Goal: Information Seeking & Learning: Learn about a topic

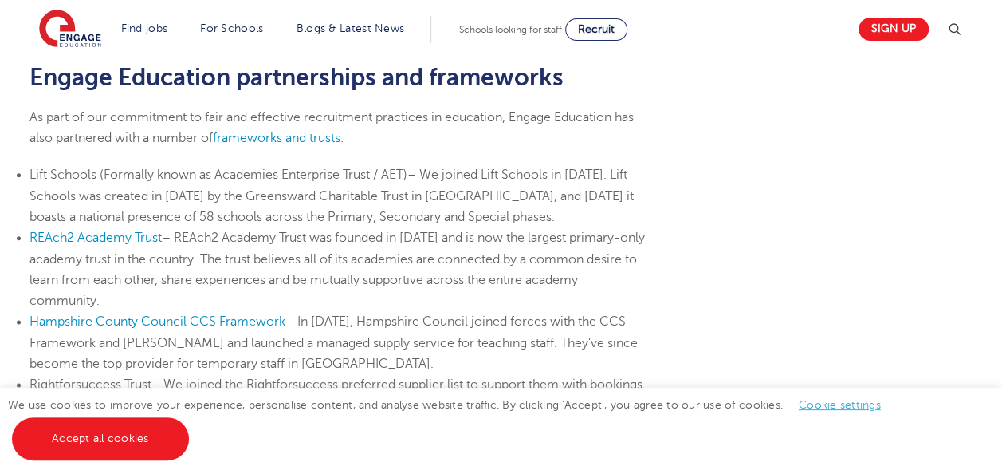
scroll to position [399, 0]
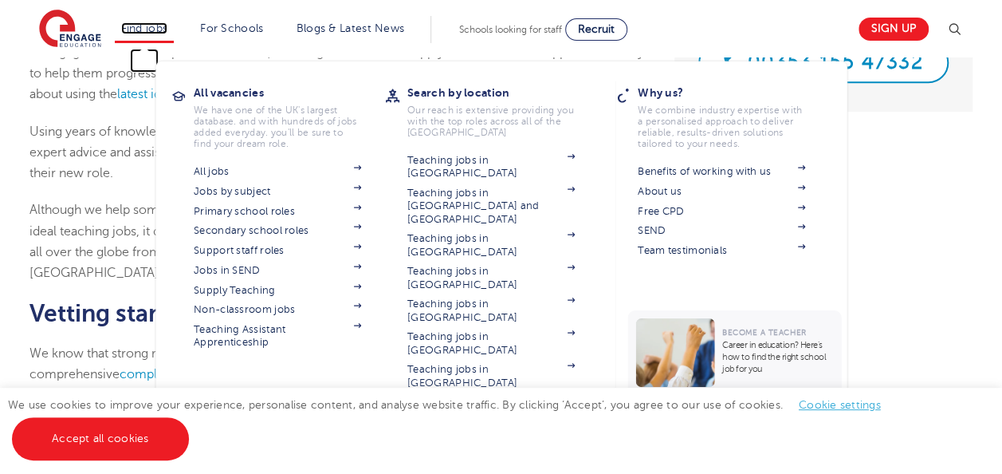
click at [148, 24] on link "Find jobs" at bounding box center [144, 28] width 47 height 12
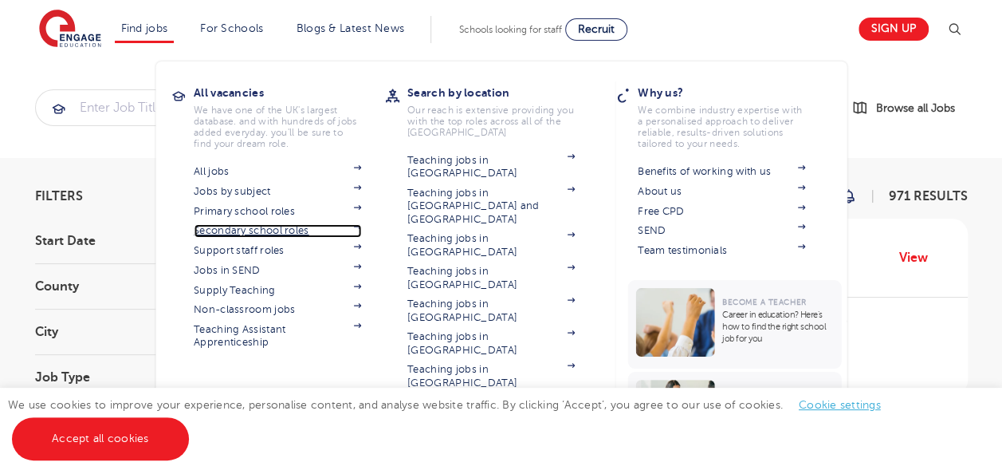
click at [300, 227] on link "Secondary school roles" at bounding box center [277, 230] width 167 height 13
click at [148, 26] on link "Find jobs" at bounding box center [144, 28] width 47 height 12
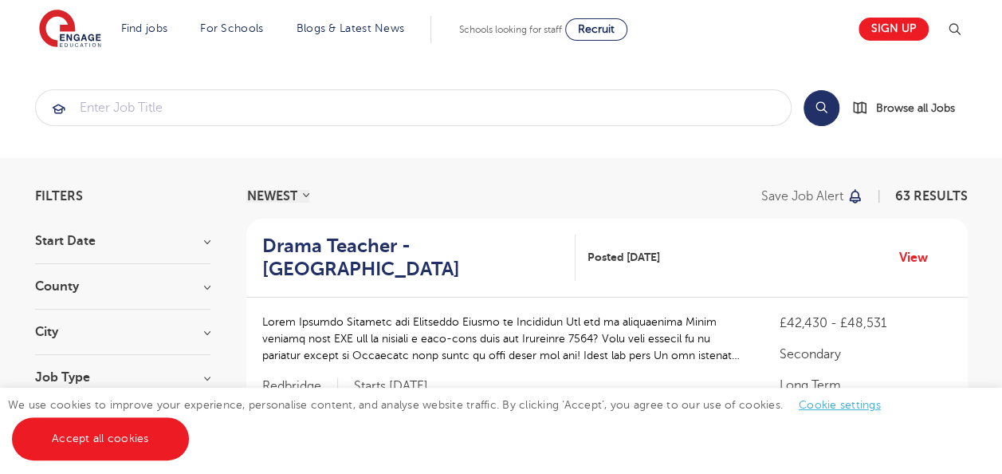
click at [47, 275] on section "Start Date [DATE] September [DATE] [DATE] Show more County [GEOGRAPHIC_DATA] 16…" at bounding box center [122, 339] width 175 height 211
click at [46, 287] on h3 "County" at bounding box center [122, 286] width 175 height 13
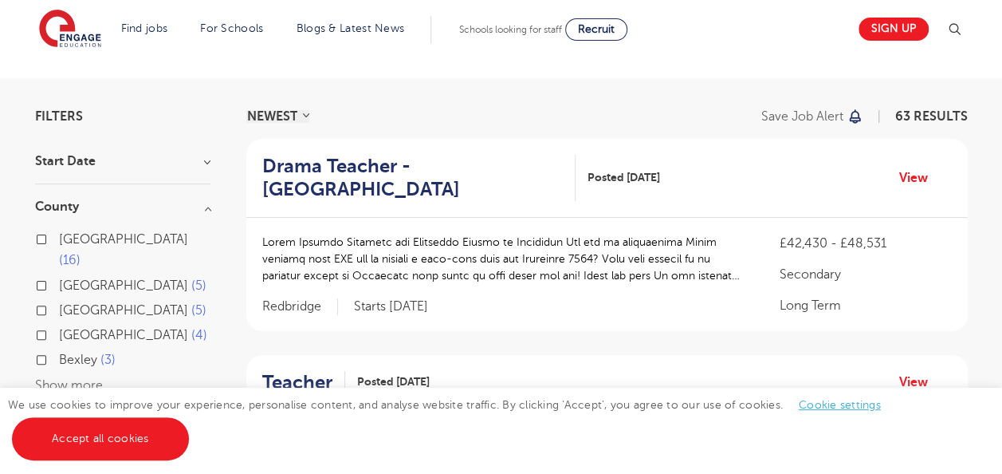
scroll to position [159, 0]
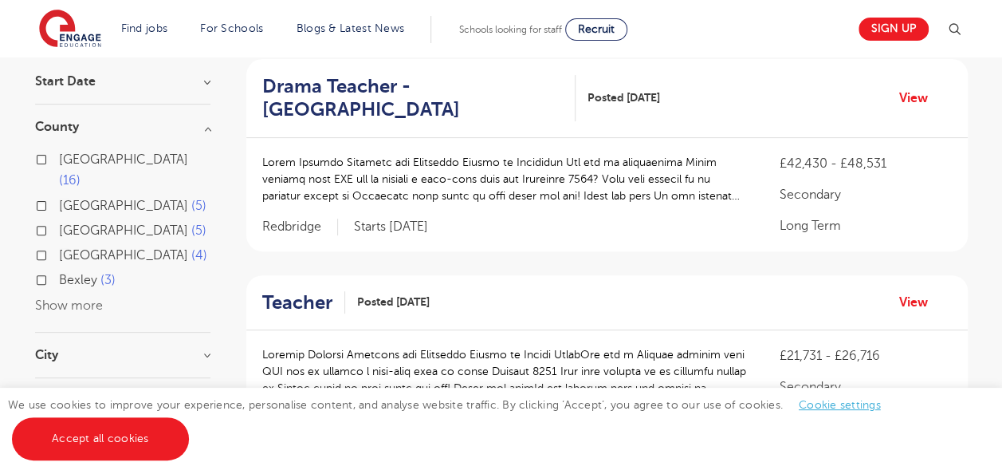
click at [87, 298] on button "Show more" at bounding box center [69, 305] width 68 height 14
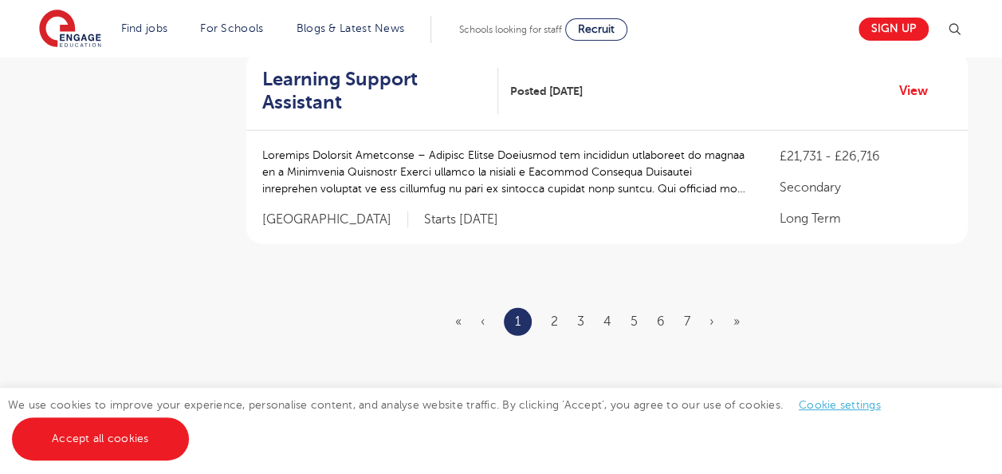
scroll to position [2073, 0]
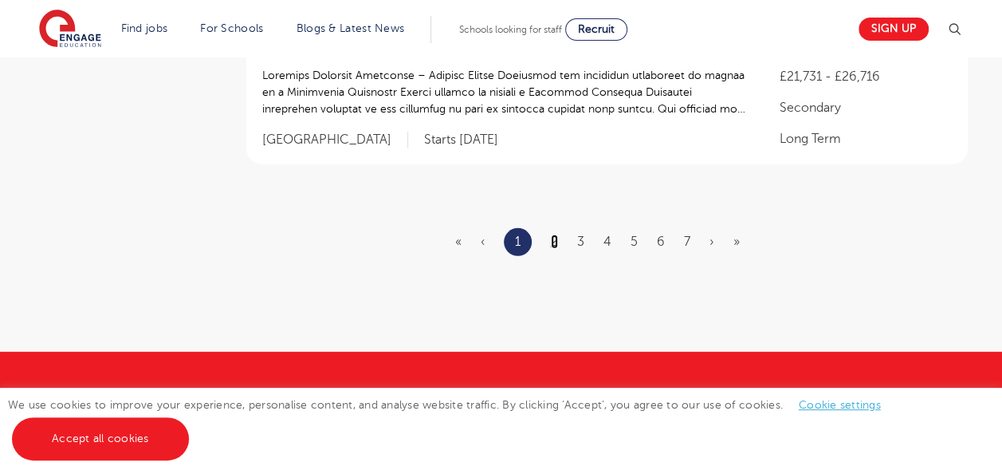
click at [555, 234] on link "2" at bounding box center [554, 241] width 7 height 14
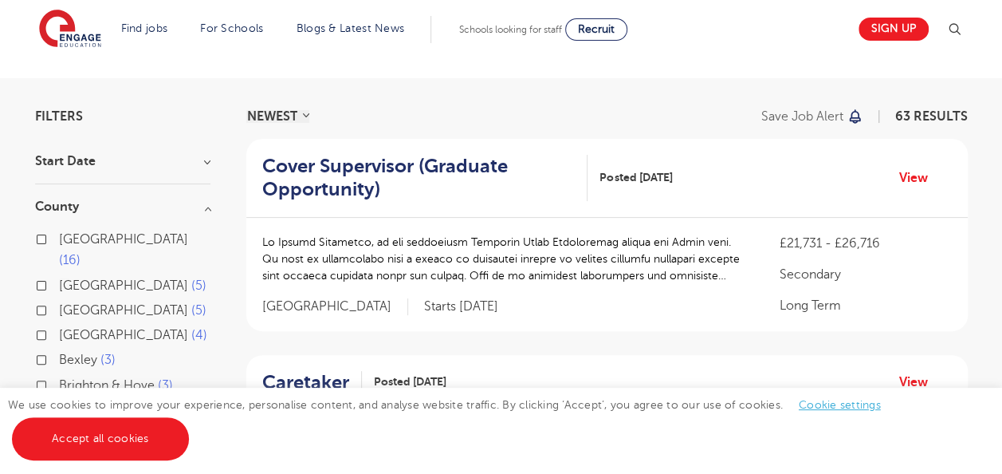
scroll to position [159, 0]
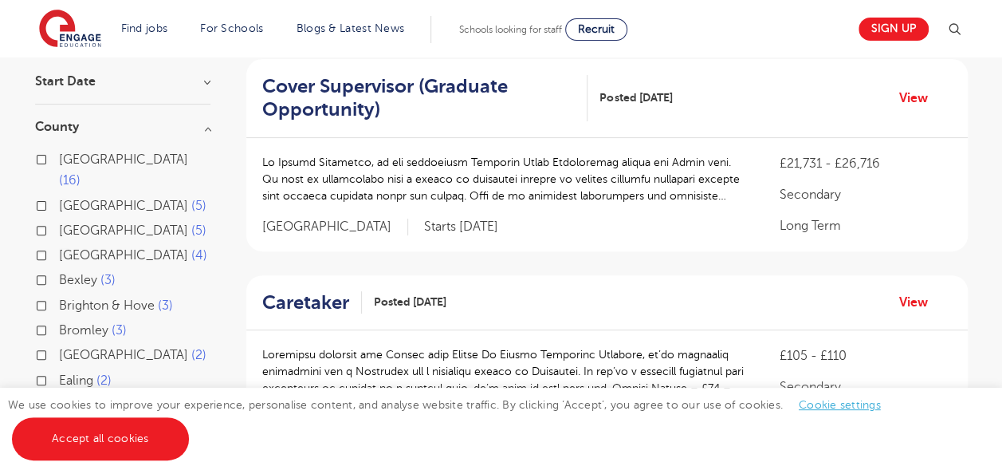
click at [59, 320] on label "Bromley 3" at bounding box center [93, 330] width 68 height 21
click at [59, 323] on input "Bromley 3" at bounding box center [64, 328] width 10 height 10
checkbox input "true"
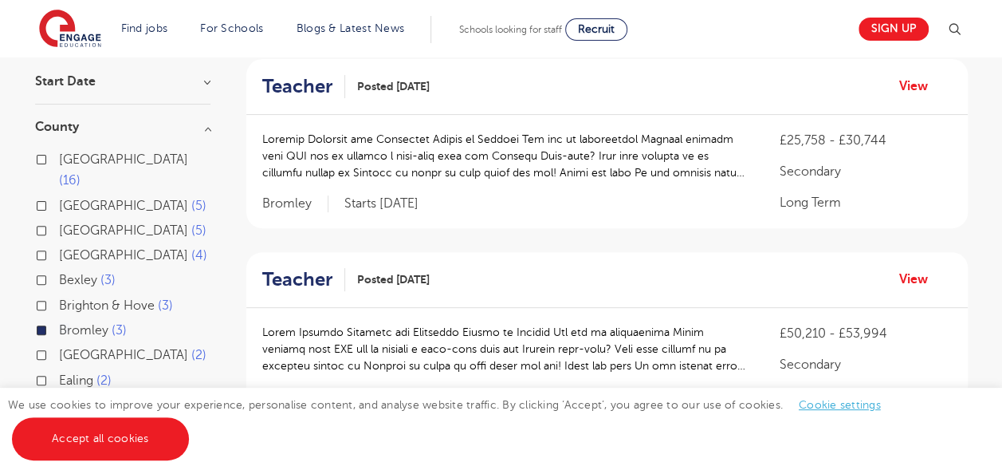
click at [87, 323] on span "Bromley" at bounding box center [83, 330] width 49 height 14
click at [69, 323] on input "Bromley 3" at bounding box center [64, 328] width 10 height 10
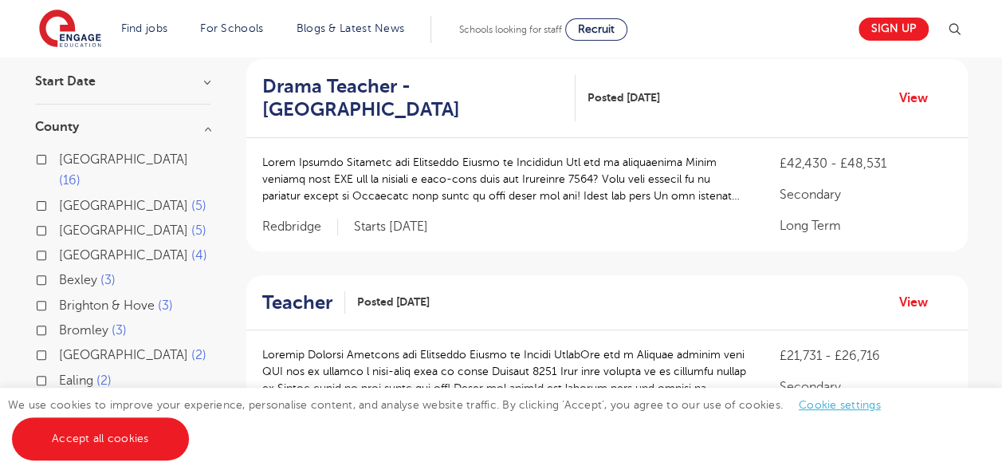
scroll to position [319, 0]
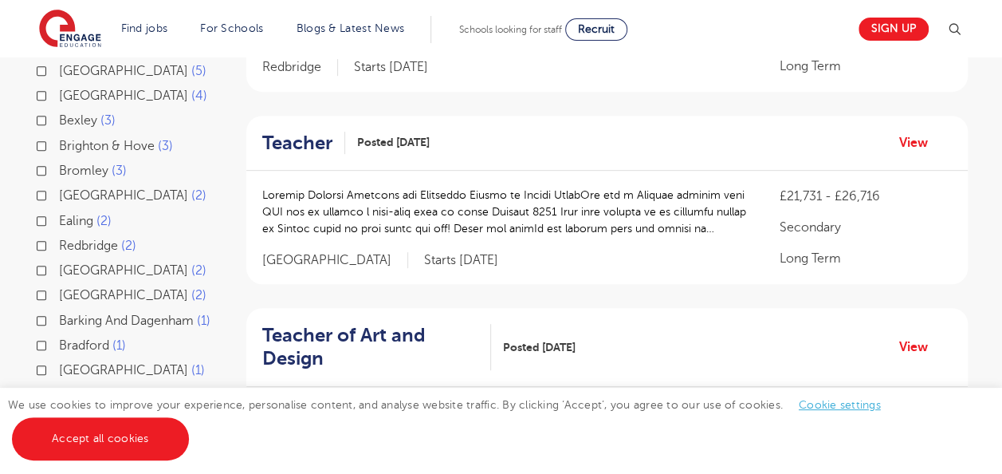
click at [35, 160] on div "Bromley 3" at bounding box center [122, 172] width 175 height 25
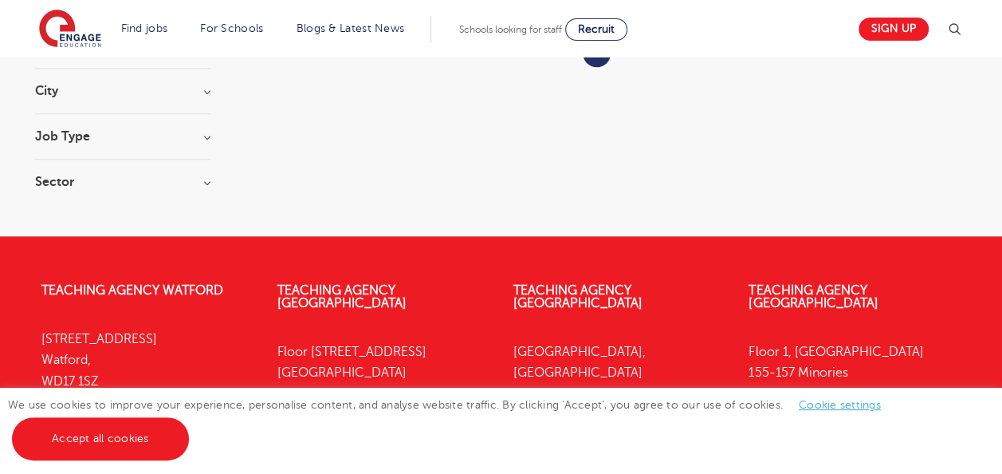
scroll to position [638, 0]
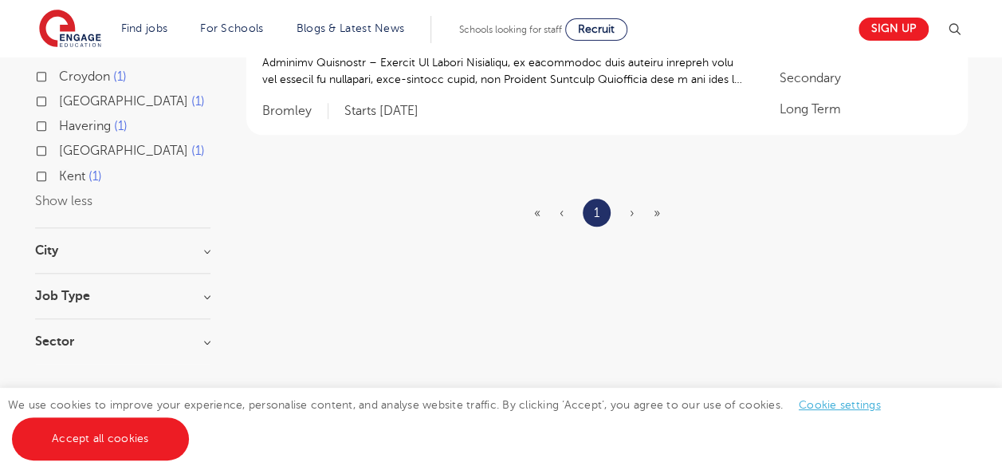
click at [205, 251] on h3 "City" at bounding box center [122, 250] width 175 height 13
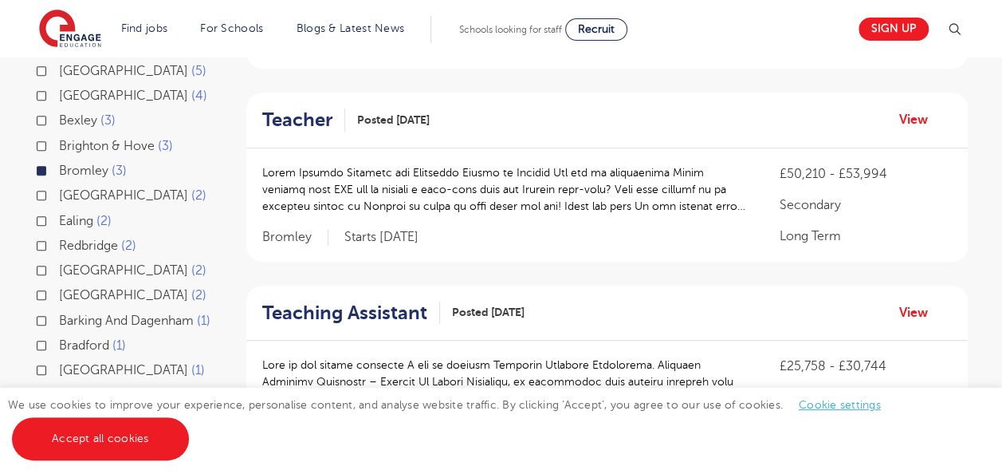
scroll to position [0, 0]
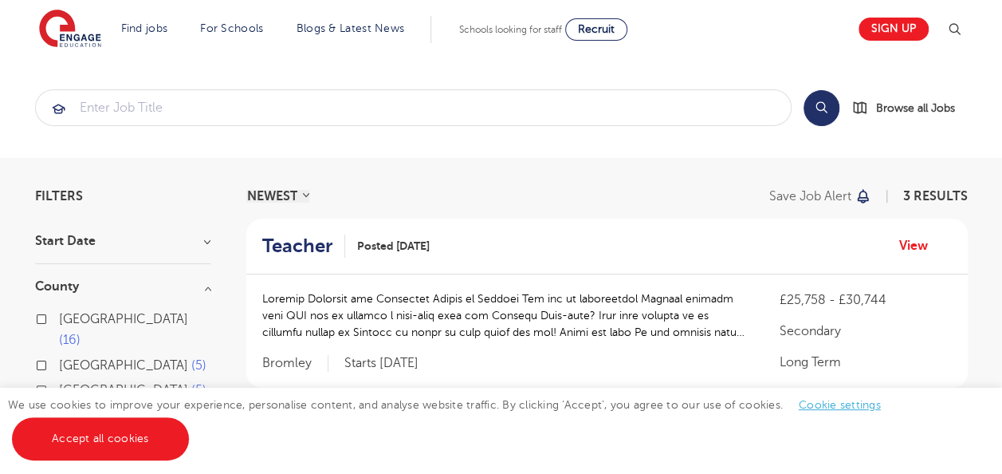
scroll to position [319, 0]
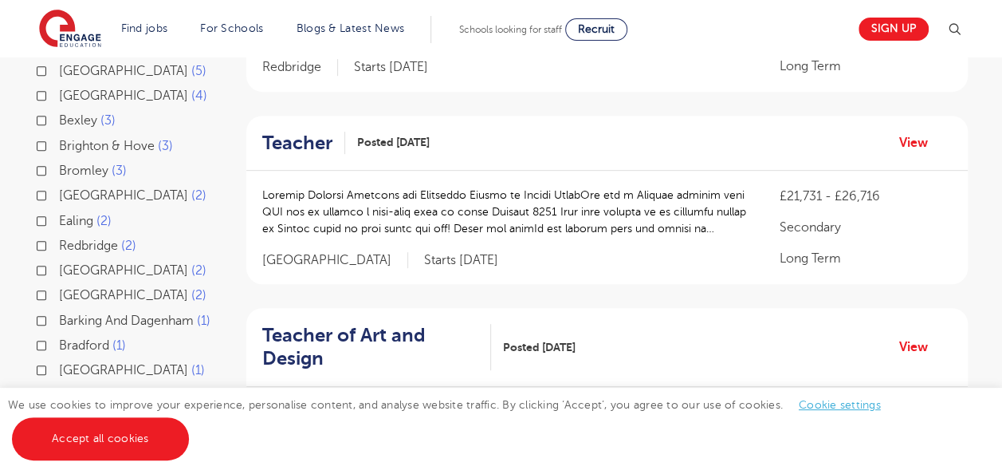
scroll to position [159, 0]
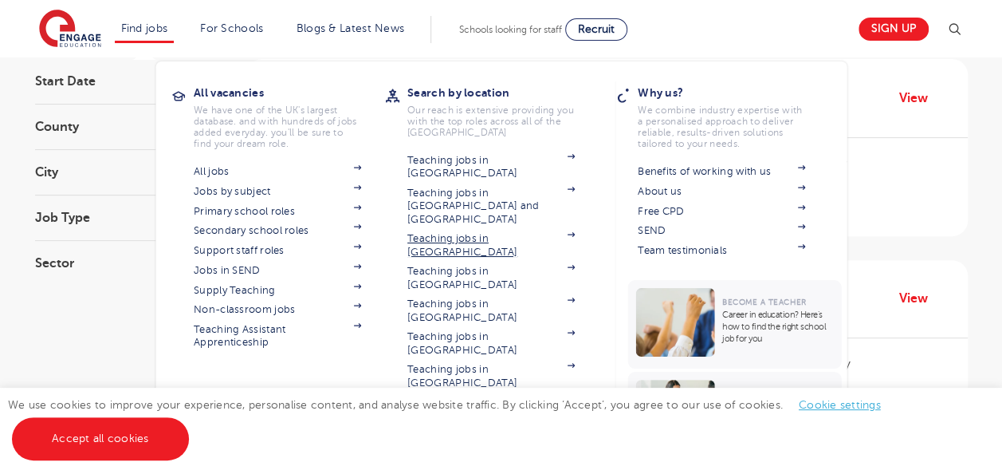
scroll to position [80, 0]
